Goal: Task Accomplishment & Management: Use online tool/utility

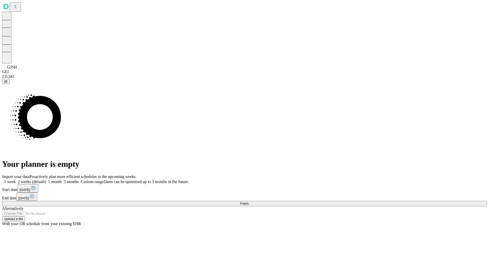
click at [248, 202] on span "Fetch" at bounding box center [244, 204] width 8 height 4
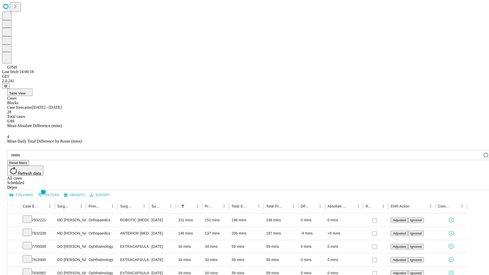
click at [25, 91] on span "Table View" at bounding box center [17, 93] width 16 height 4
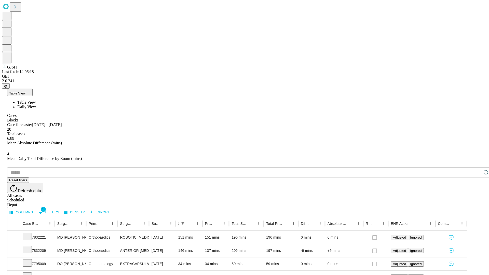
click at [36, 105] on span "Daily View" at bounding box center [26, 107] width 19 height 4
